Goal: Transaction & Acquisition: Purchase product/service

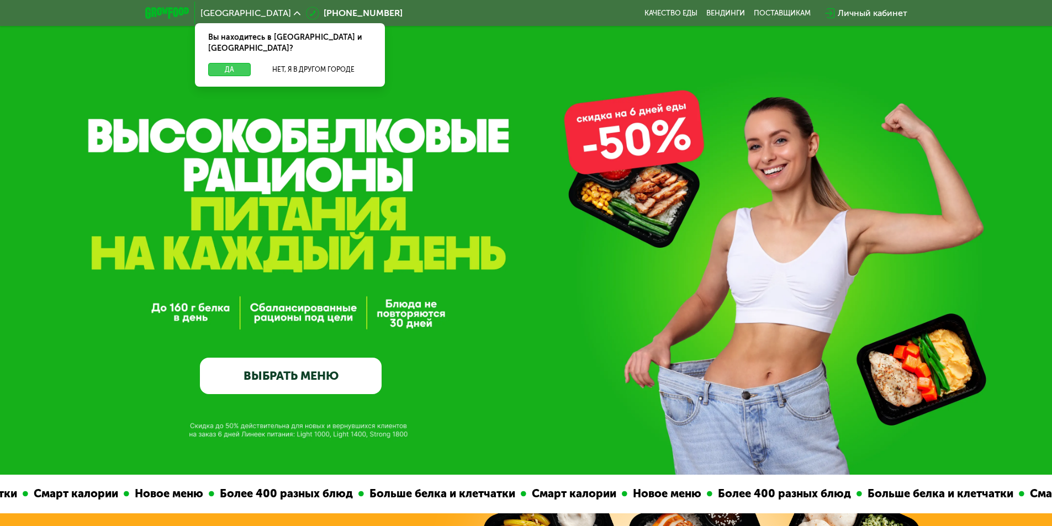
click at [230, 63] on button "Да" at bounding box center [229, 69] width 43 height 13
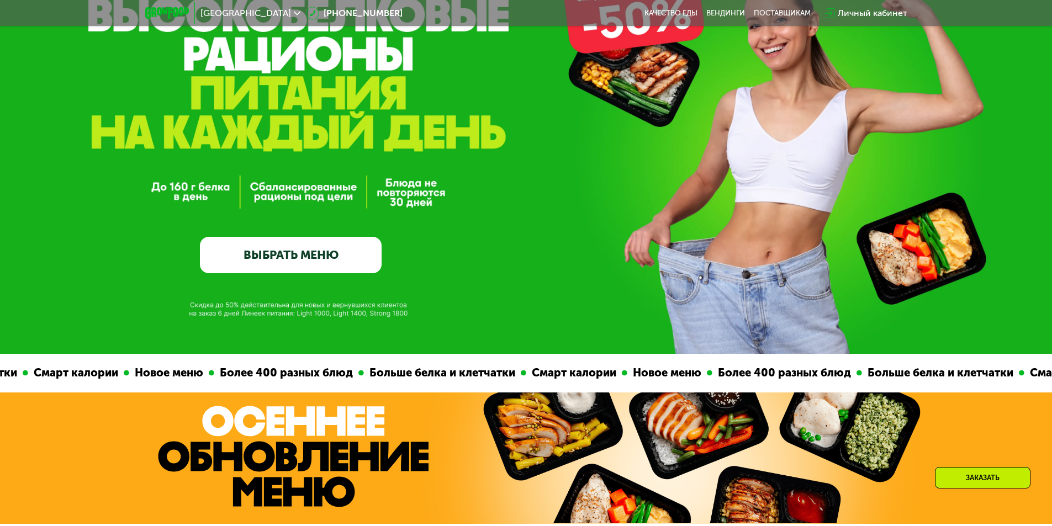
click at [323, 255] on link "ВЫБРАТЬ МЕНЮ" at bounding box center [291, 255] width 182 height 36
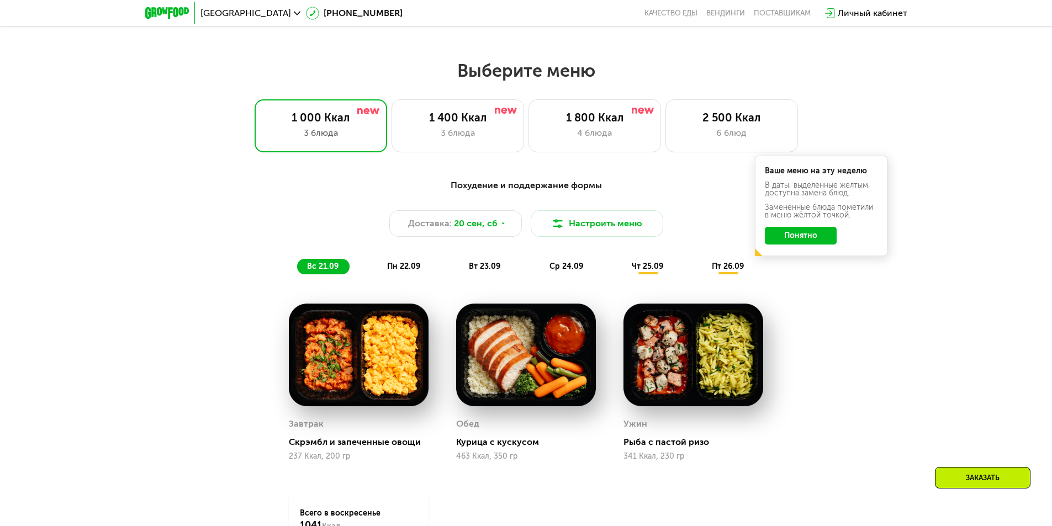
scroll to position [878, 0]
click at [598, 140] on div "4 блюда" at bounding box center [594, 133] width 109 height 13
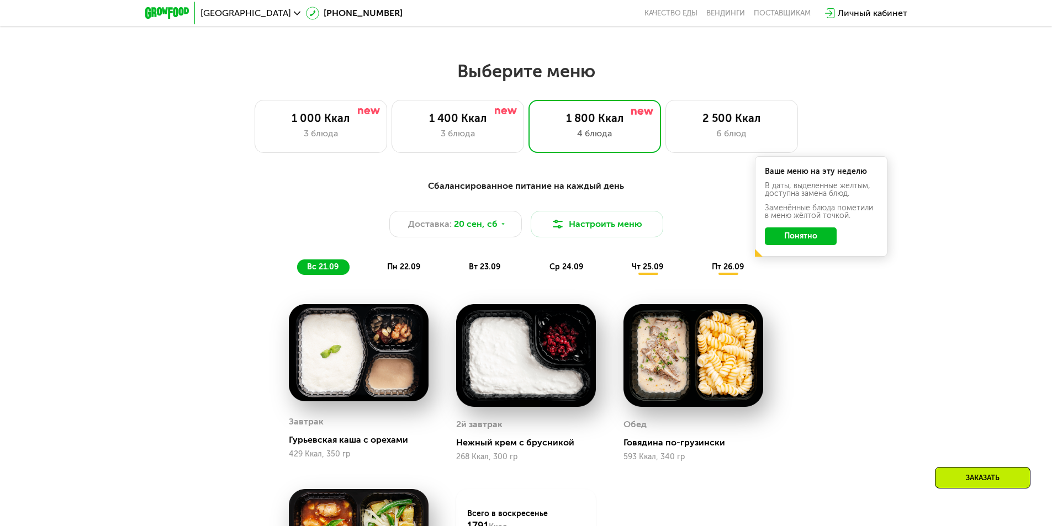
click at [817, 241] on button "Понятно" at bounding box center [801, 237] width 72 height 18
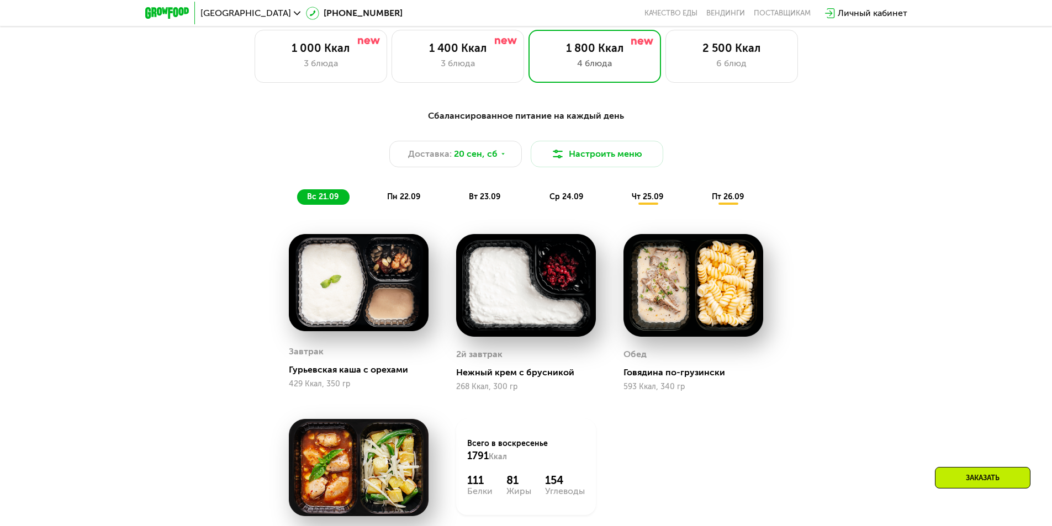
scroll to position [947, 0]
click at [594, 160] on button "Настроить меню" at bounding box center [597, 154] width 133 height 27
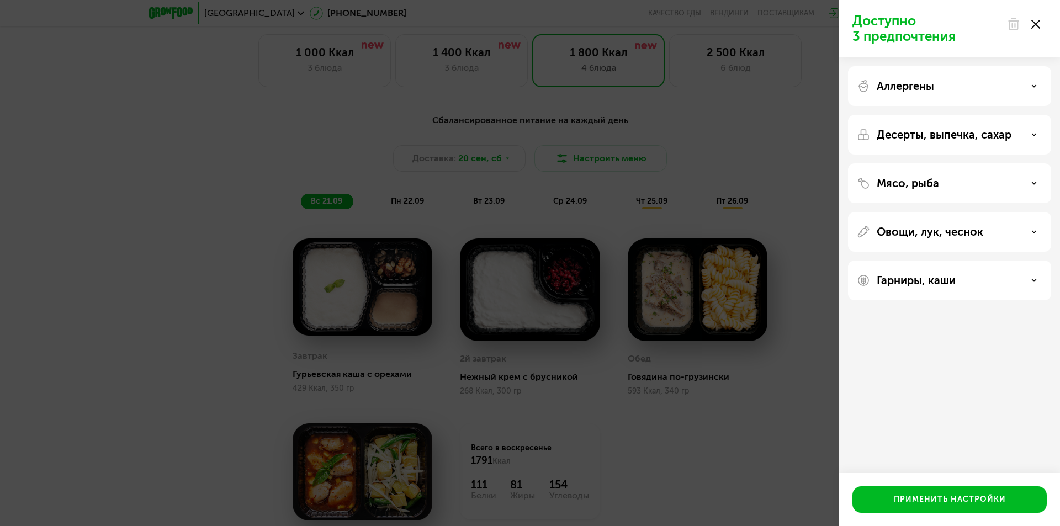
click at [762, 136] on div "Доступно 3 предпочтения Аллергены Десерты, выпечка, сахар Мясо, рыба Овощи, лук…" at bounding box center [530, 263] width 1060 height 526
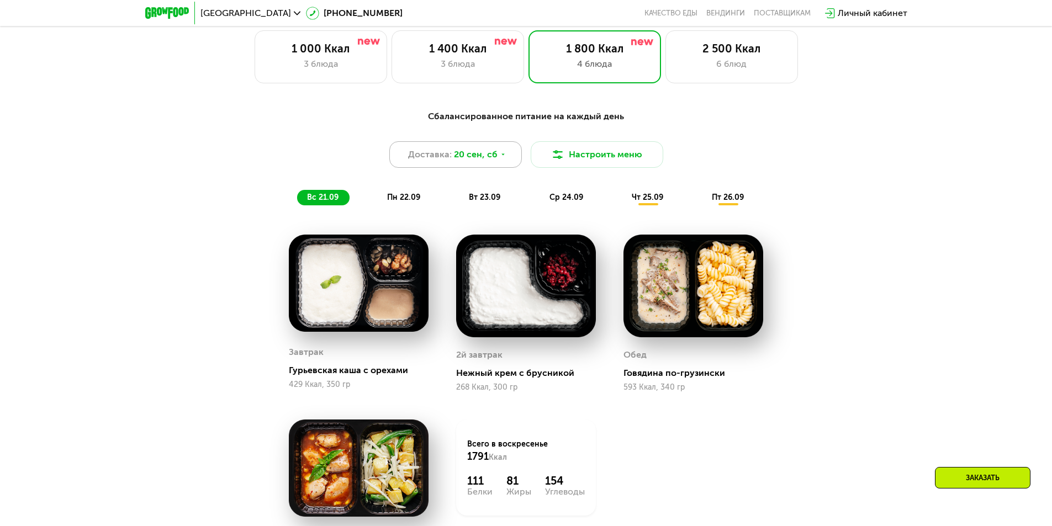
click at [461, 161] on span "20 сен, сб" at bounding box center [476, 154] width 44 height 13
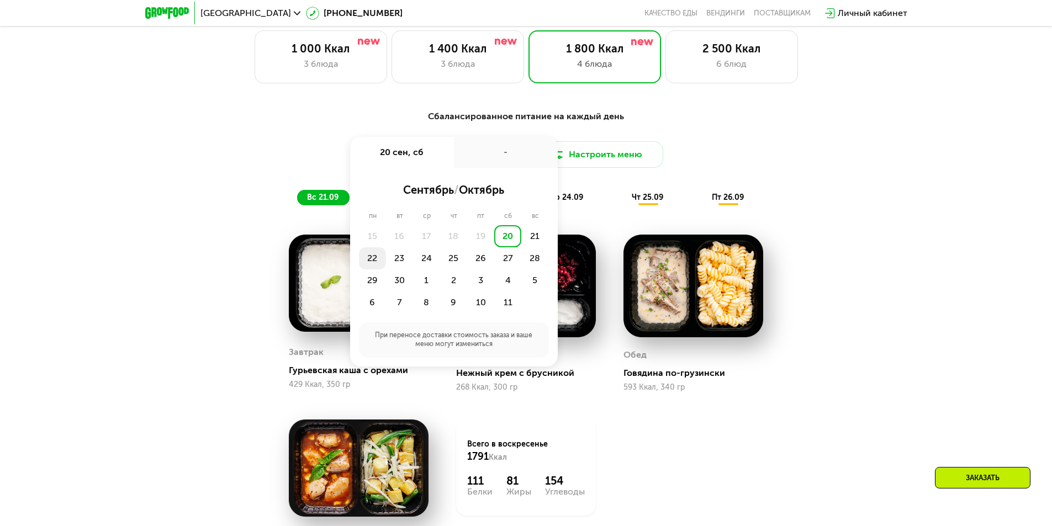
click at [369, 265] on div "22" at bounding box center [372, 258] width 27 height 22
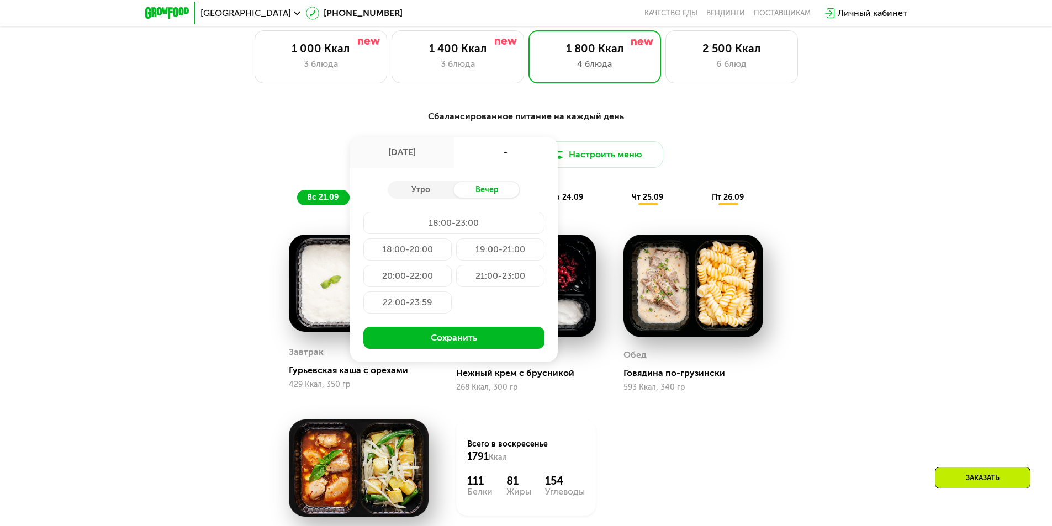
click at [474, 230] on div "18:00-23:00" at bounding box center [453, 223] width 181 height 22
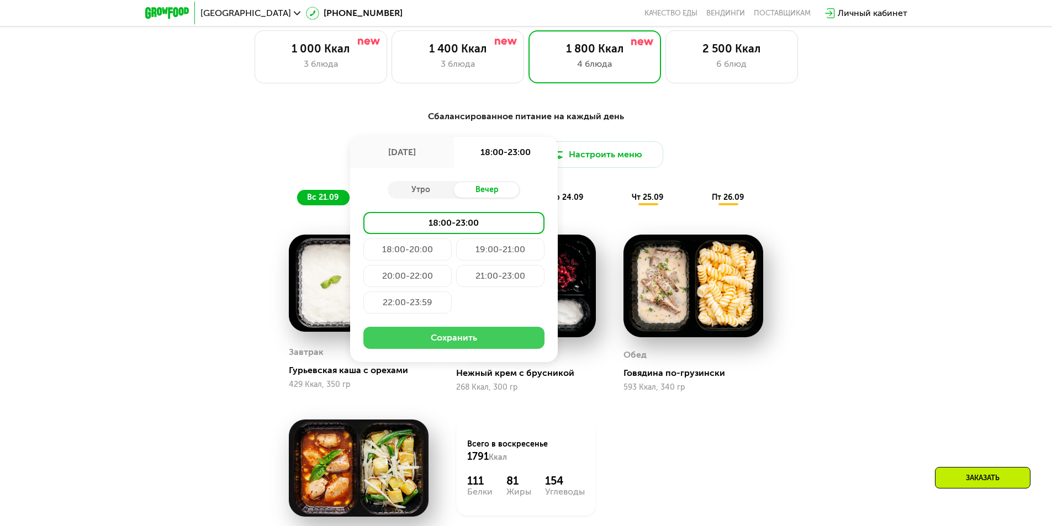
click at [463, 338] on button "Сохранить" at bounding box center [453, 338] width 181 height 22
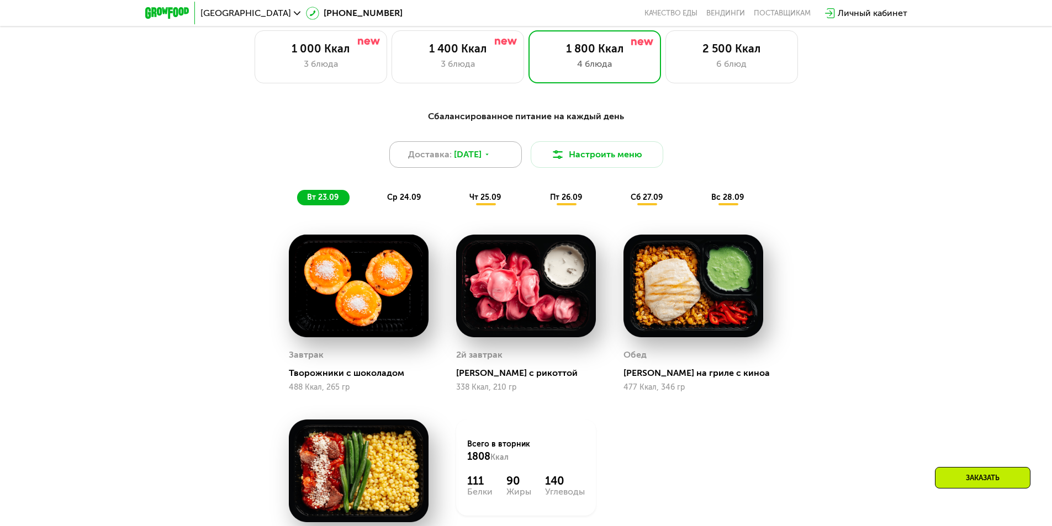
click at [467, 147] on div "Доставка: [DATE]" at bounding box center [455, 154] width 133 height 27
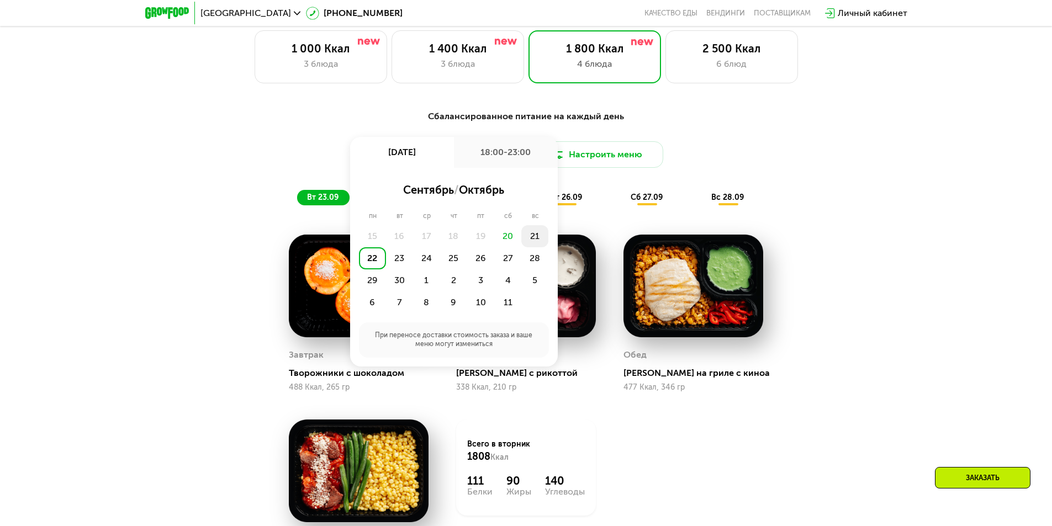
click at [537, 233] on div "21" at bounding box center [534, 236] width 27 height 22
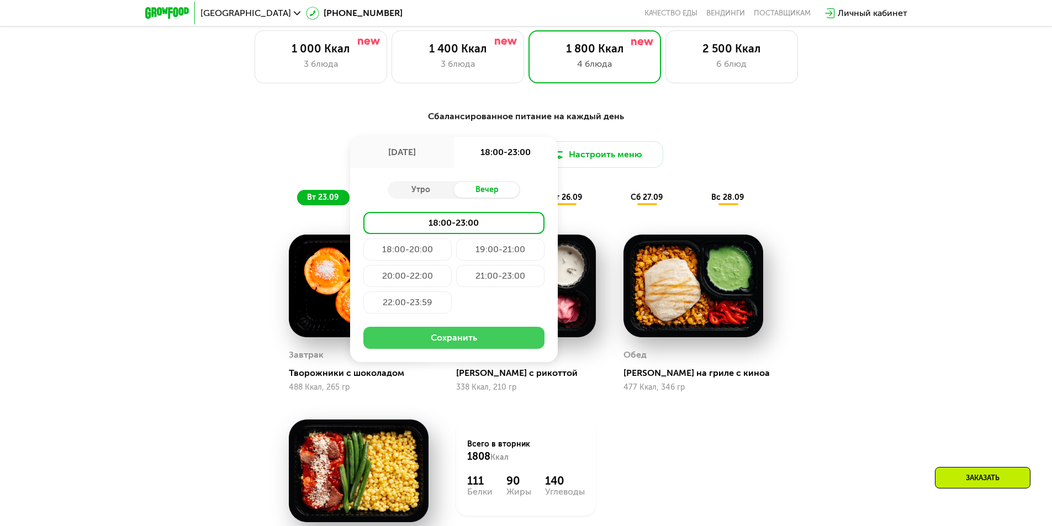
click at [469, 339] on button "Сохранить" at bounding box center [453, 338] width 181 height 22
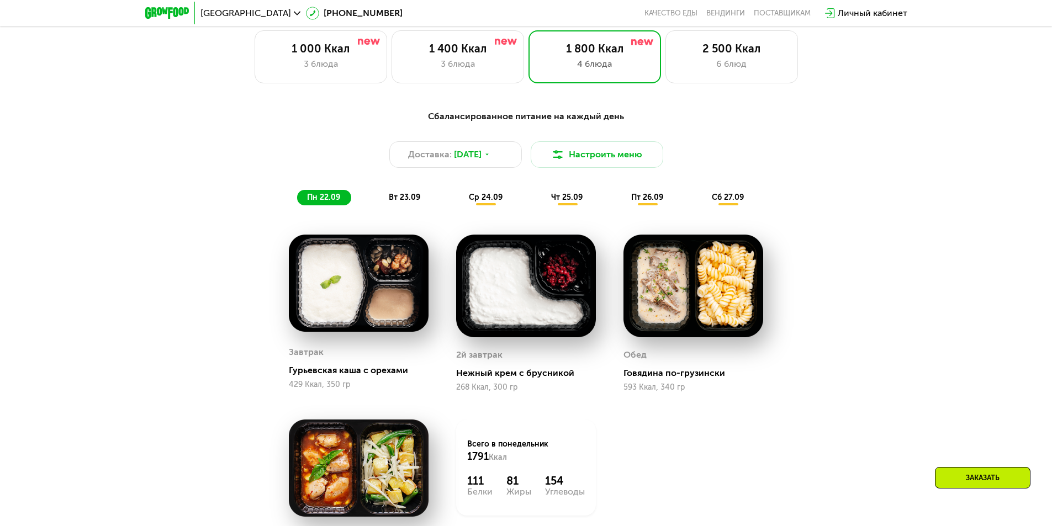
click at [493, 201] on span "ср 24.09" at bounding box center [486, 197] width 34 height 9
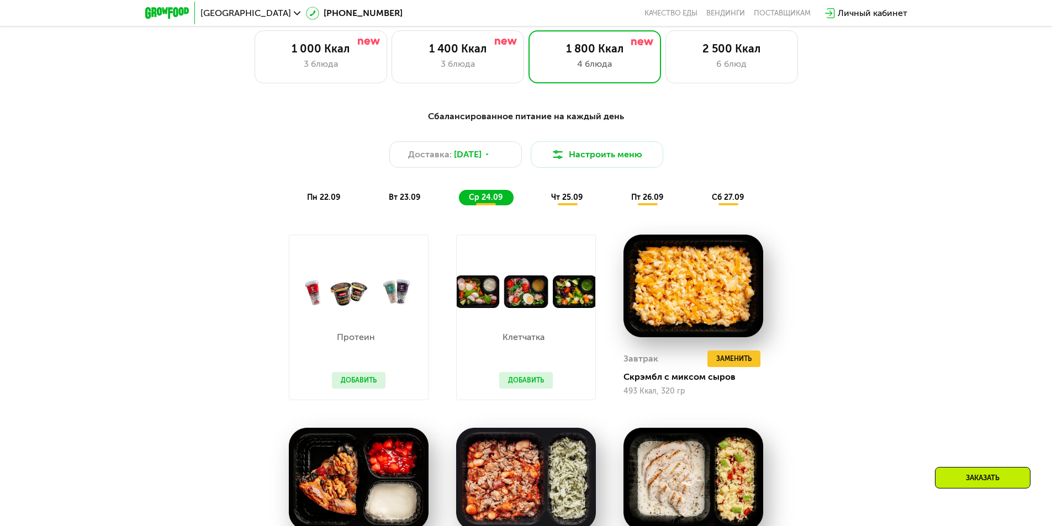
click at [332, 202] on span "пн 22.09" at bounding box center [323, 197] width 33 height 9
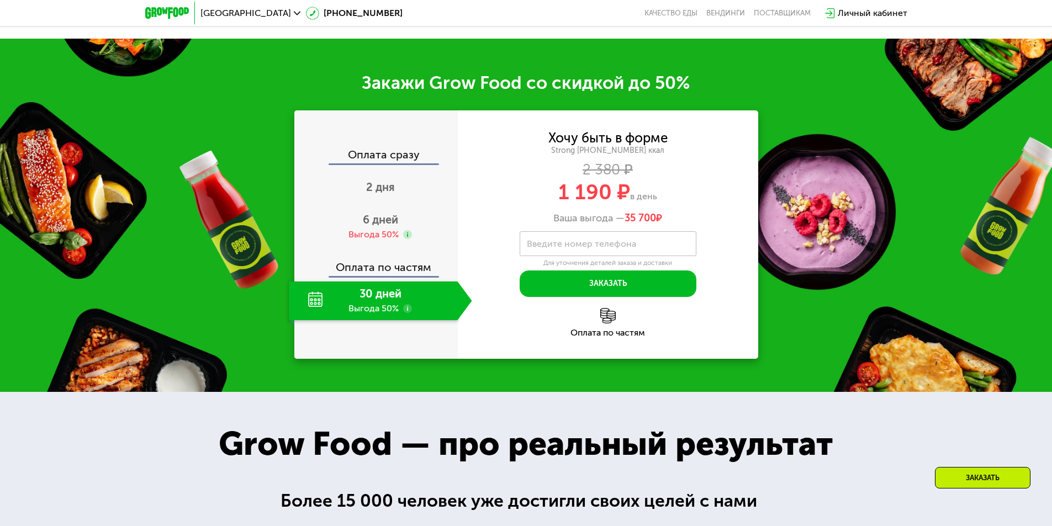
scroll to position [1555, 0]
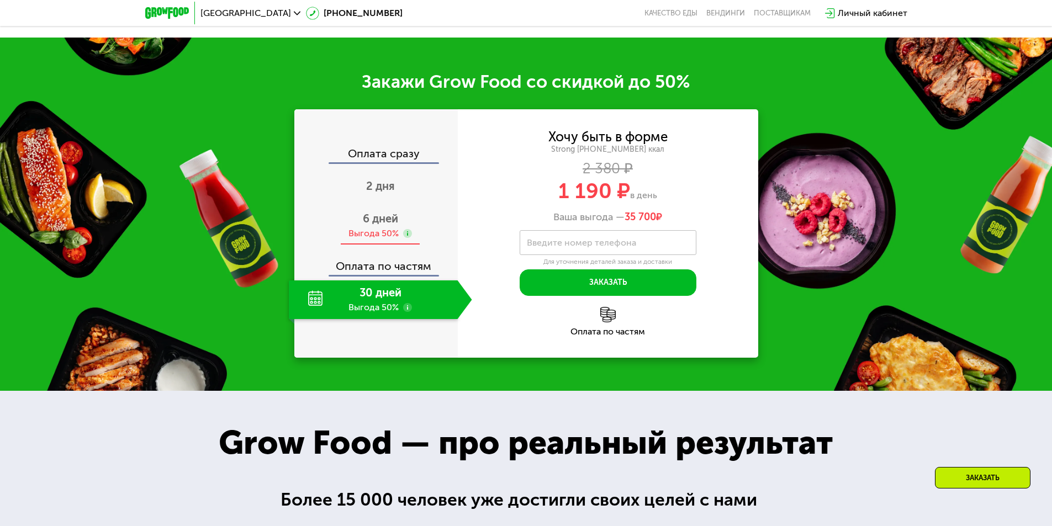
click at [381, 215] on div "6 дней Выгода 50%" at bounding box center [380, 226] width 183 height 39
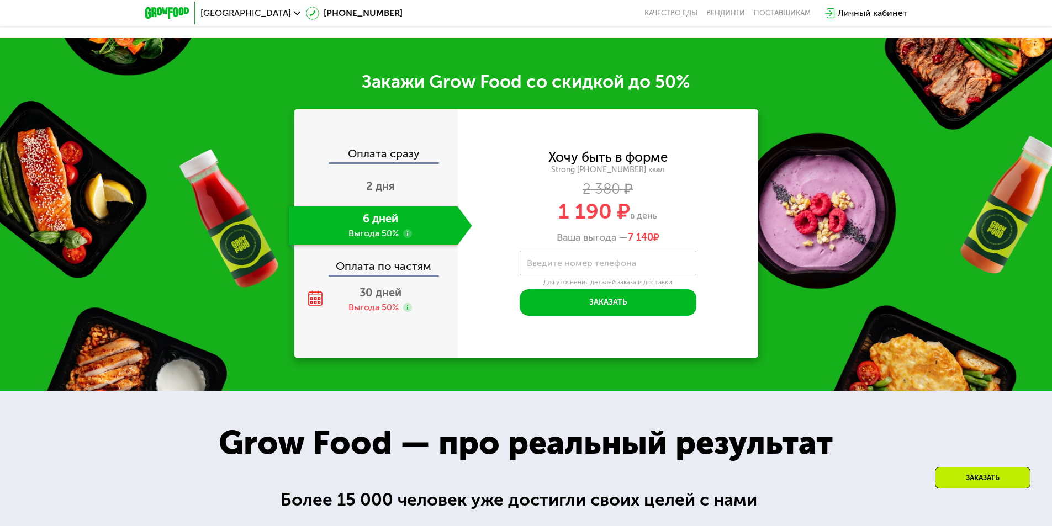
click at [410, 238] on use at bounding box center [407, 233] width 9 height 9
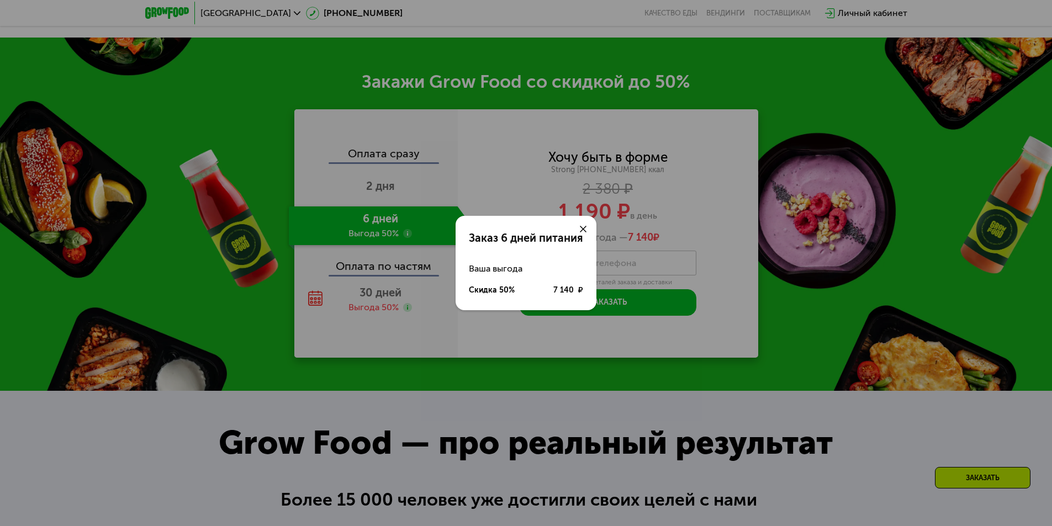
click at [582, 231] on use at bounding box center [583, 229] width 7 height 7
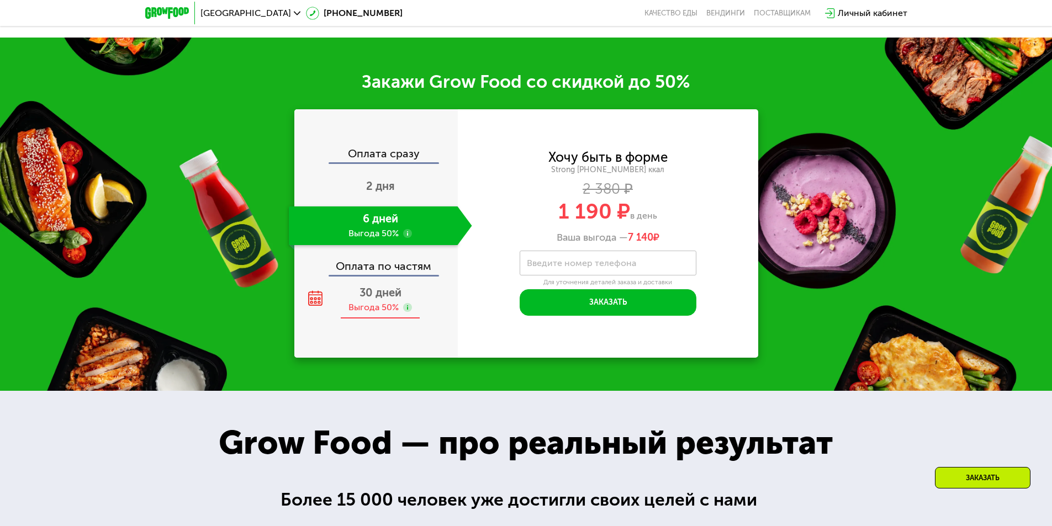
click at [379, 318] on div "30 дней Выгода 50%" at bounding box center [380, 300] width 183 height 39
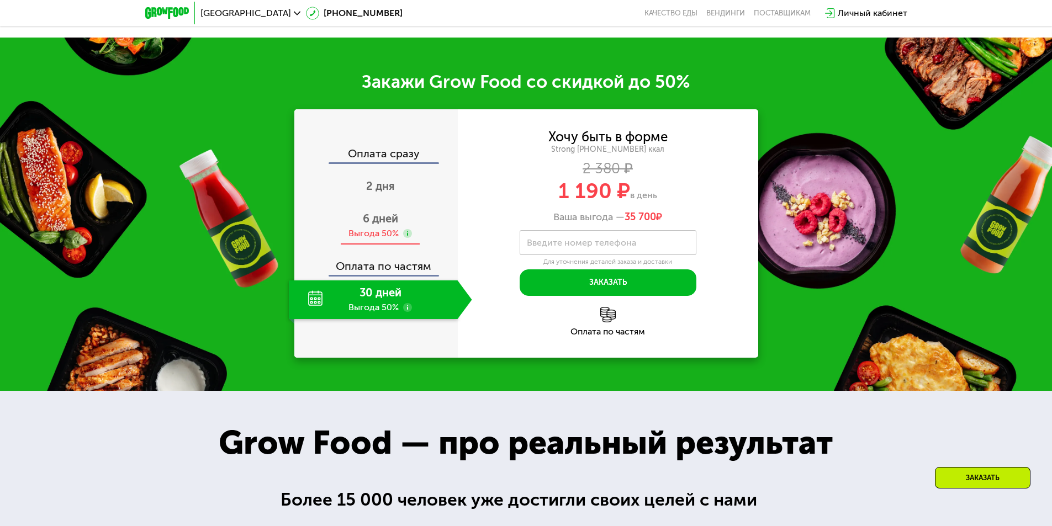
click at [384, 240] on div "Выгода 50%" at bounding box center [373, 234] width 50 height 12
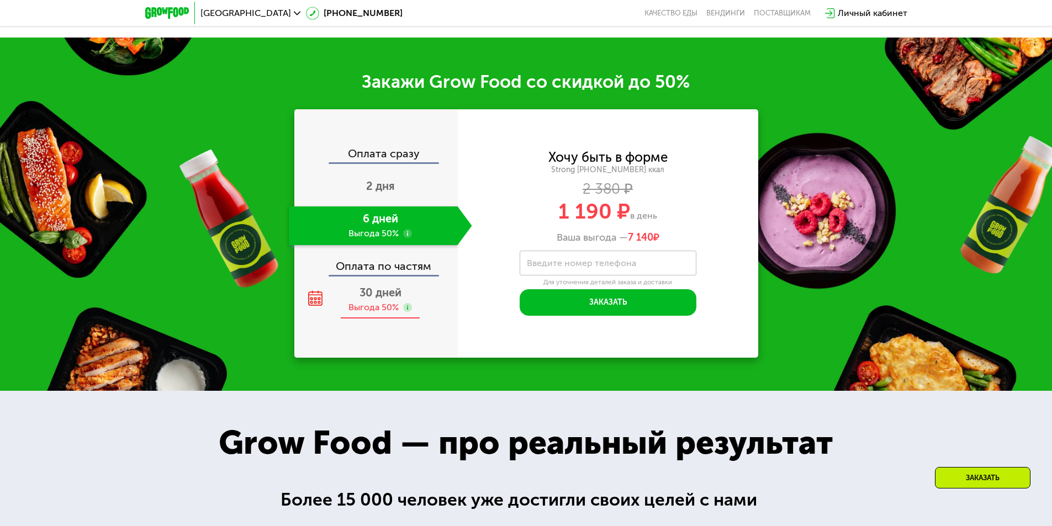
click at [385, 291] on span "30 дней" at bounding box center [381, 292] width 42 height 13
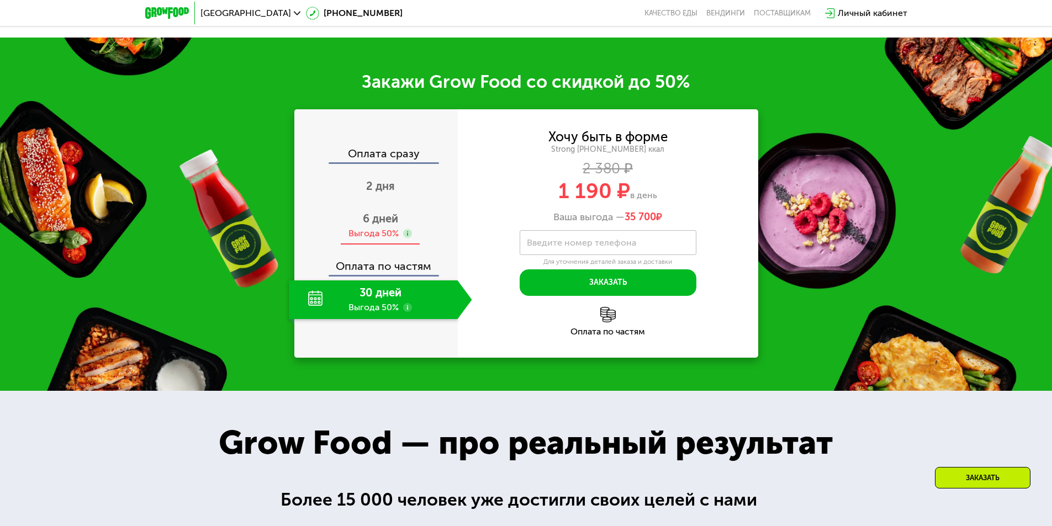
click at [383, 225] on span "6 дней" at bounding box center [380, 218] width 35 height 13
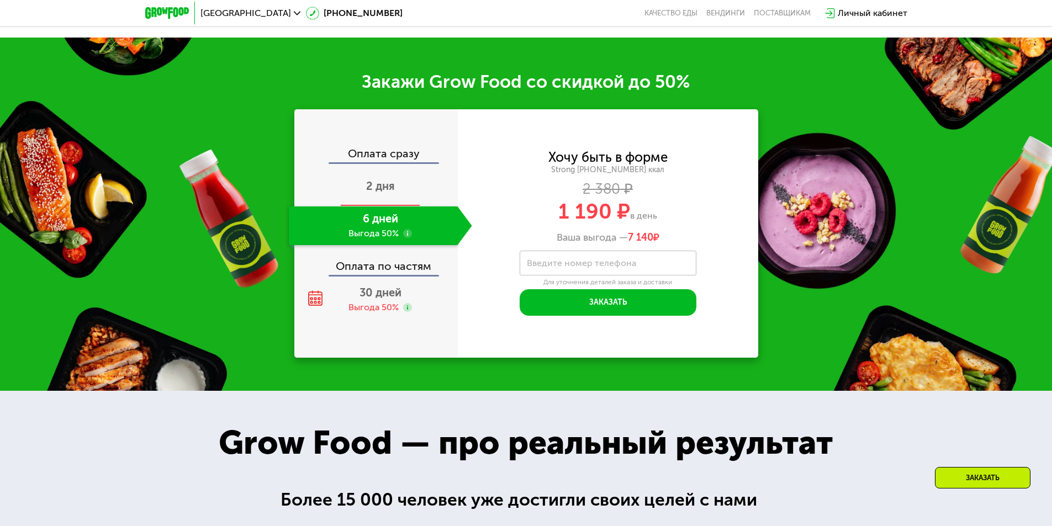
click at [387, 187] on span "2 дня" at bounding box center [380, 185] width 29 height 13
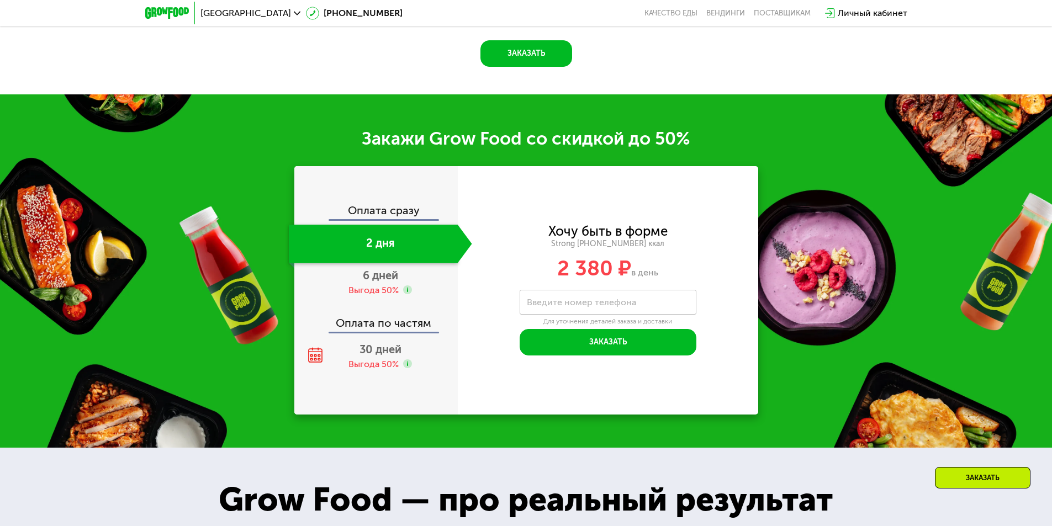
scroll to position [1611, 0]
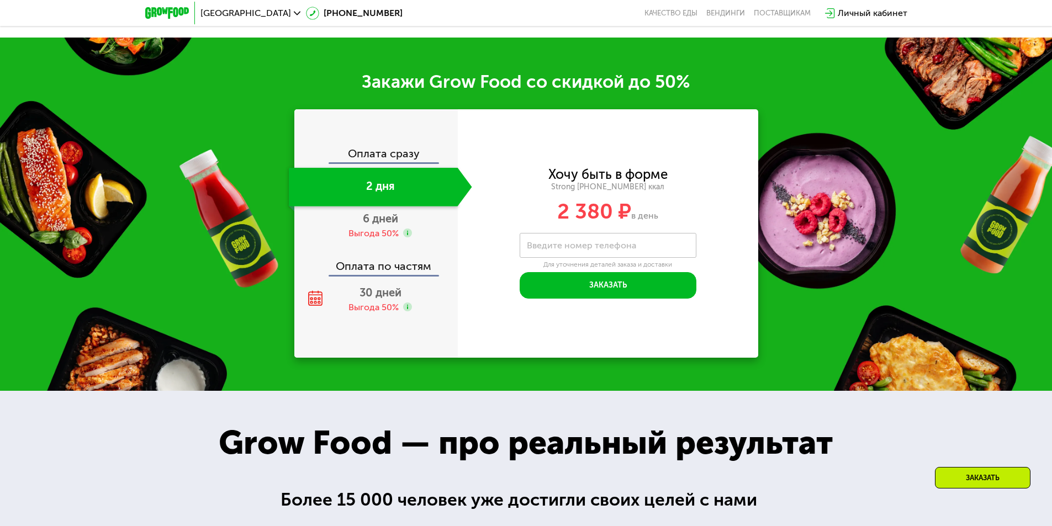
click at [376, 159] on div "Оплата сразу" at bounding box center [376, 155] width 162 height 14
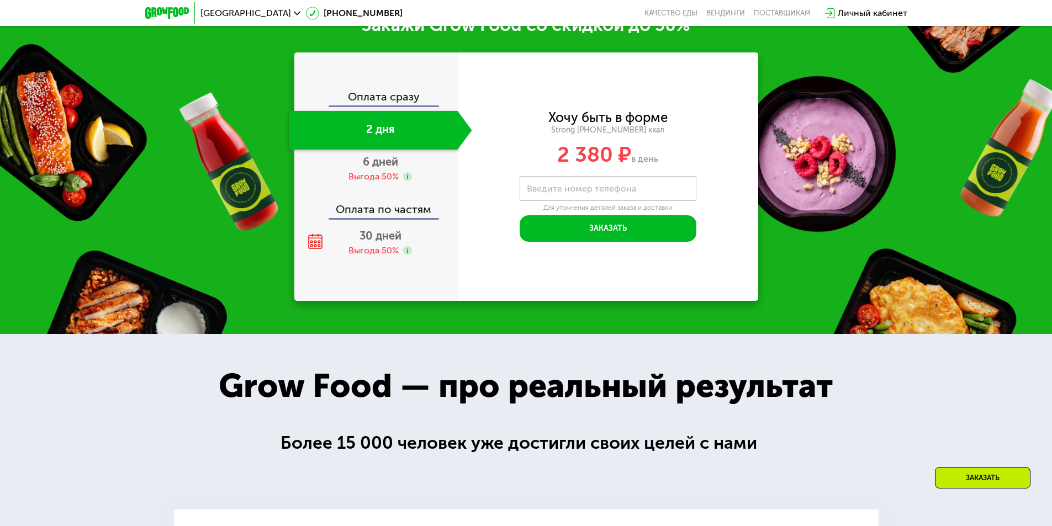
scroll to position [1555, 0]
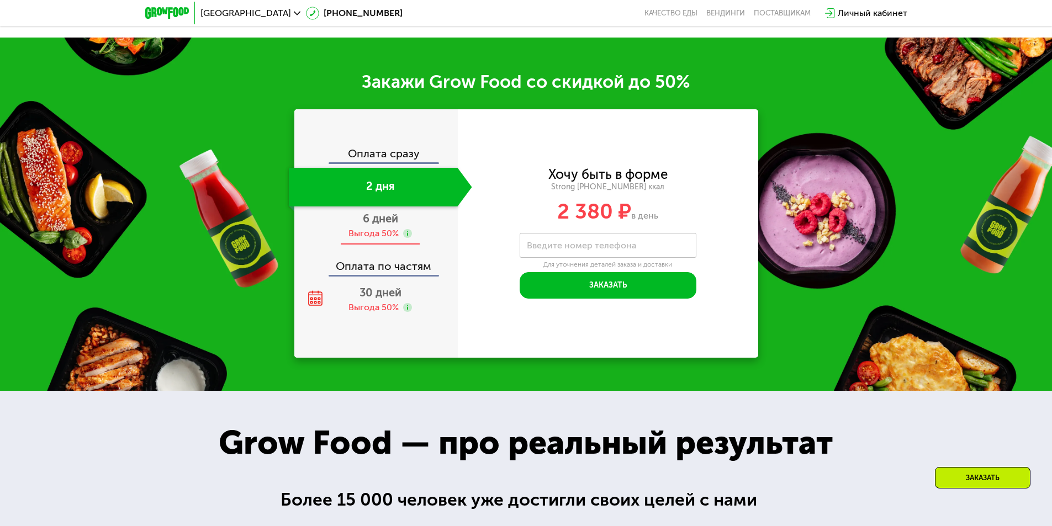
click at [380, 225] on span "6 дней" at bounding box center [380, 218] width 35 height 13
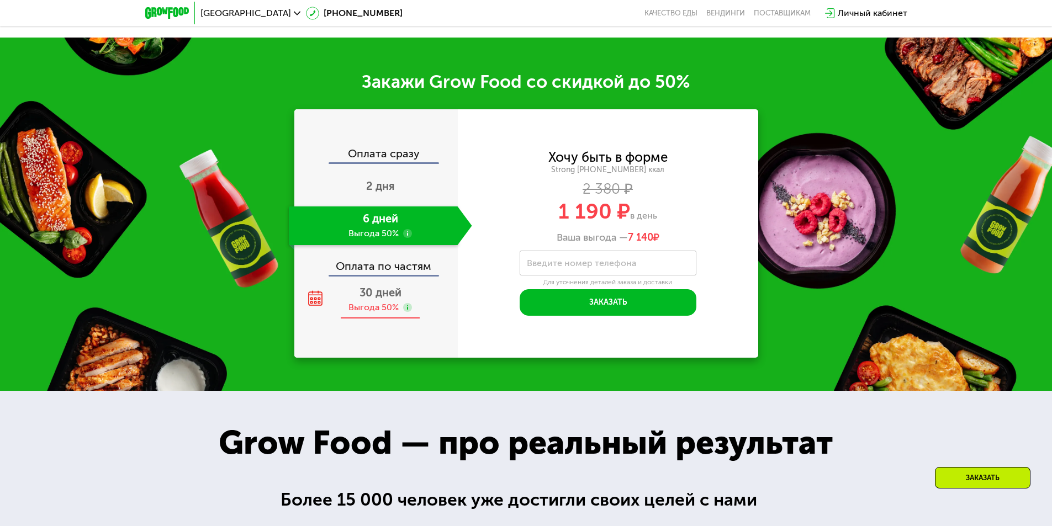
click at [376, 290] on span "30 дней" at bounding box center [381, 292] width 42 height 13
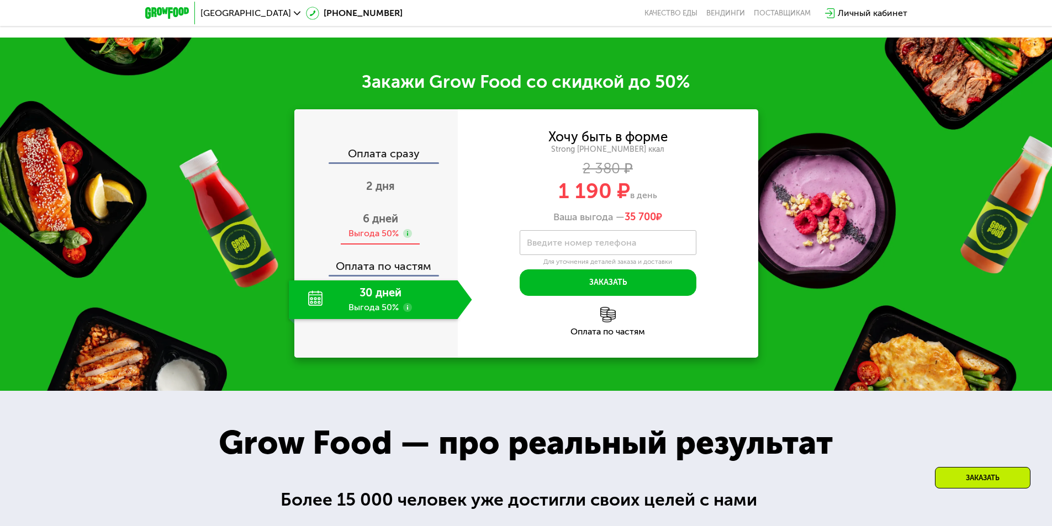
click at [377, 233] on div "Выгода 50%" at bounding box center [373, 234] width 50 height 12
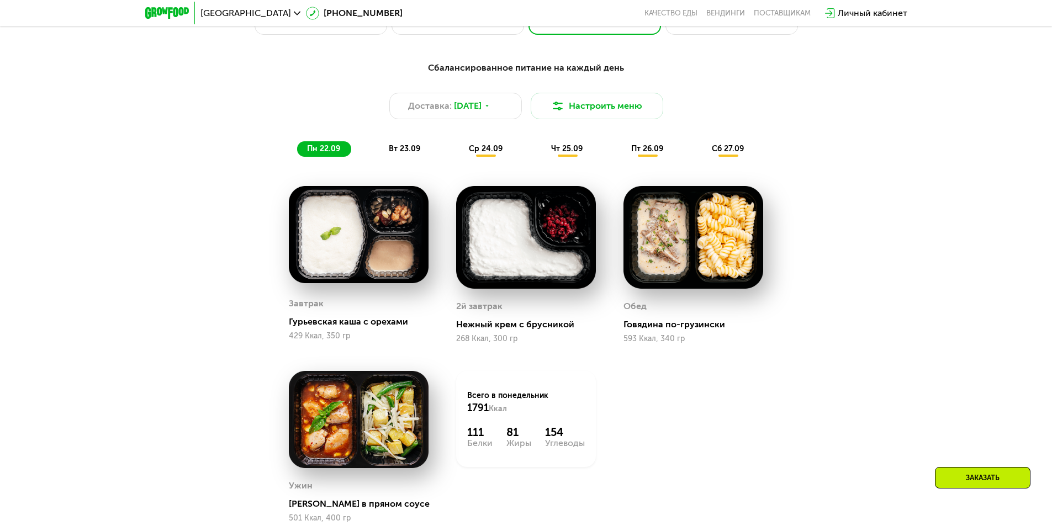
scroll to position [996, 0]
click at [404, 151] on span "вт 23.09" at bounding box center [404, 148] width 31 height 9
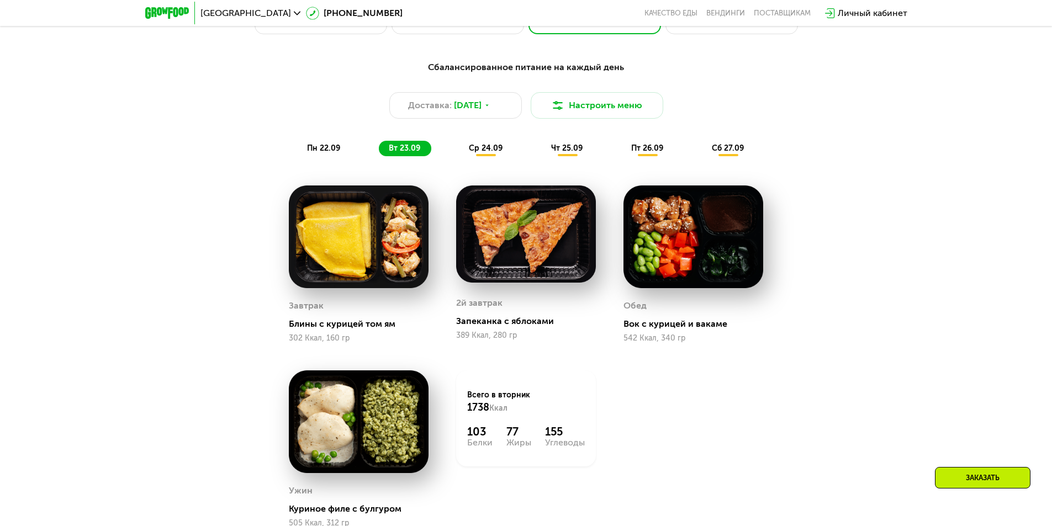
click at [491, 148] on span "ср 24.09" at bounding box center [486, 148] width 34 height 9
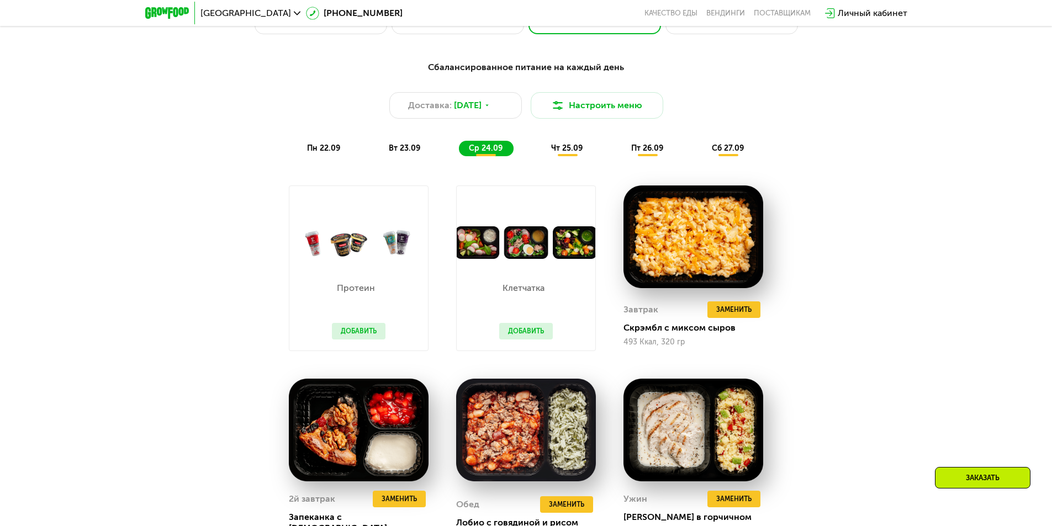
click at [368, 339] on button "Добавить" at bounding box center [359, 331] width 54 height 17
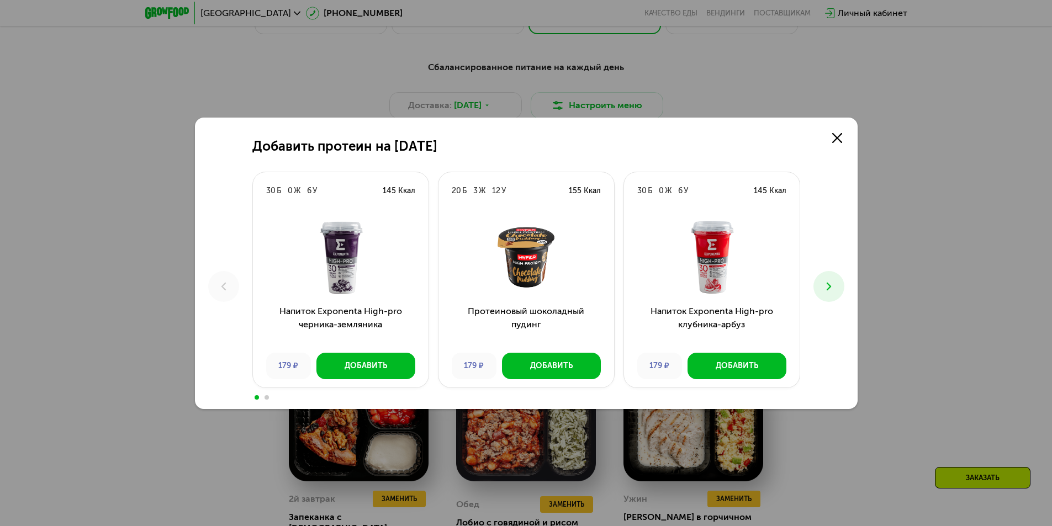
scroll to position [1060, 0]
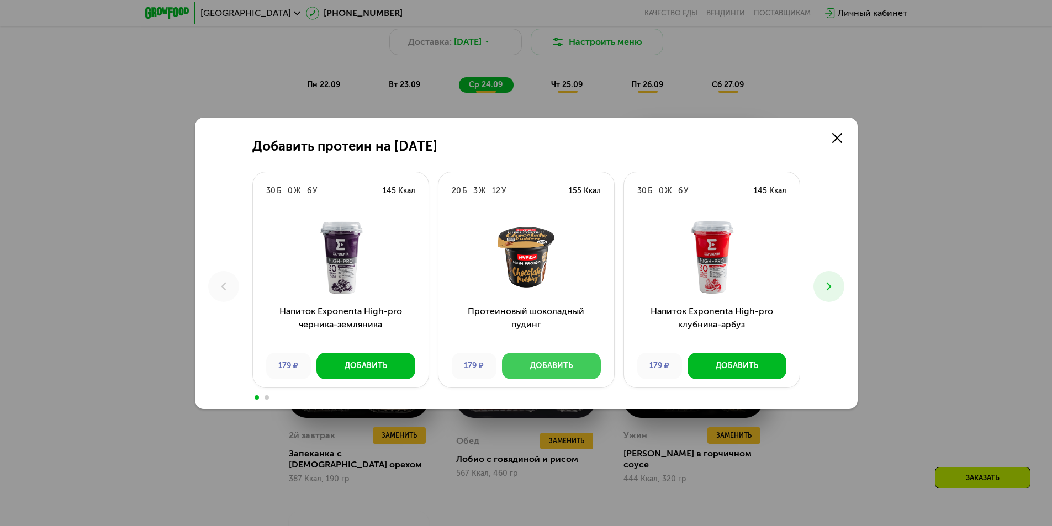
click at [550, 362] on div "Добавить" at bounding box center [551, 366] width 43 height 11
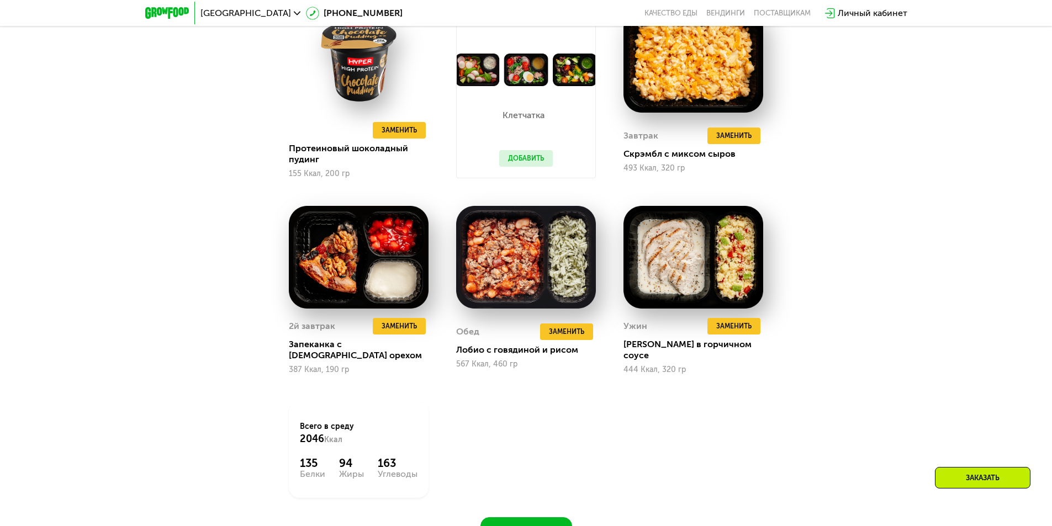
scroll to position [1104, 0]
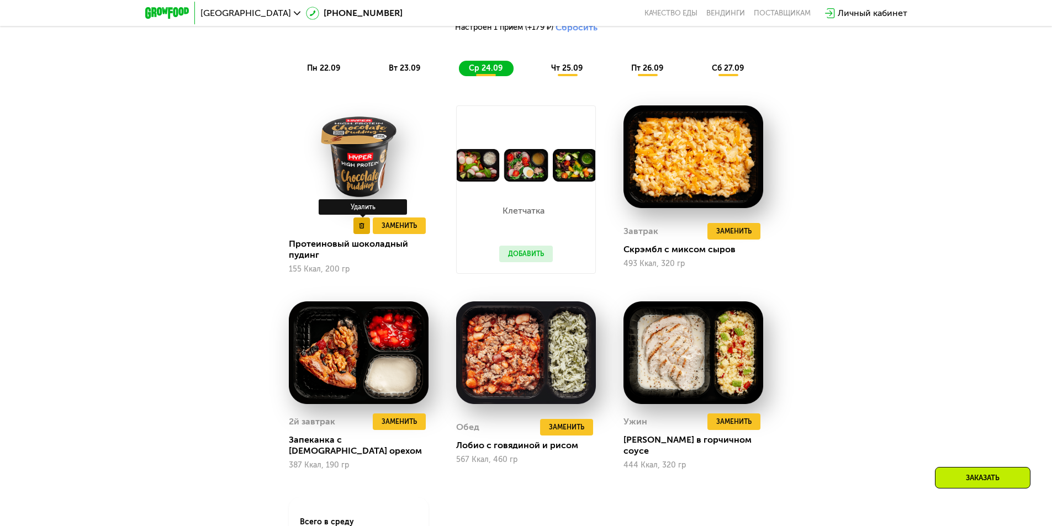
click at [362, 229] on icon at bounding box center [362, 226] width 6 height 6
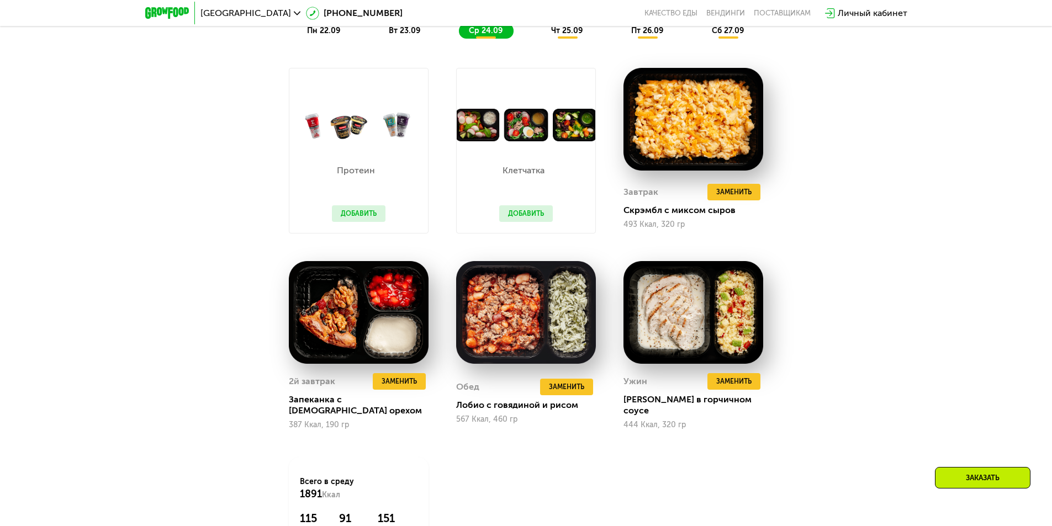
scroll to position [886, 0]
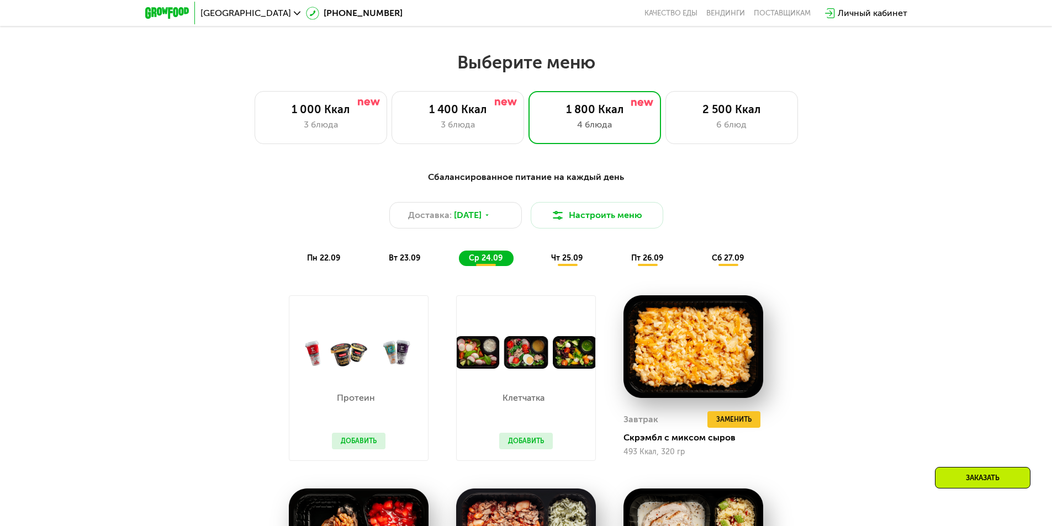
click at [558, 260] on span "чт 25.09" at bounding box center [566, 257] width 31 height 9
